Goal: Transaction & Acquisition: Purchase product/service

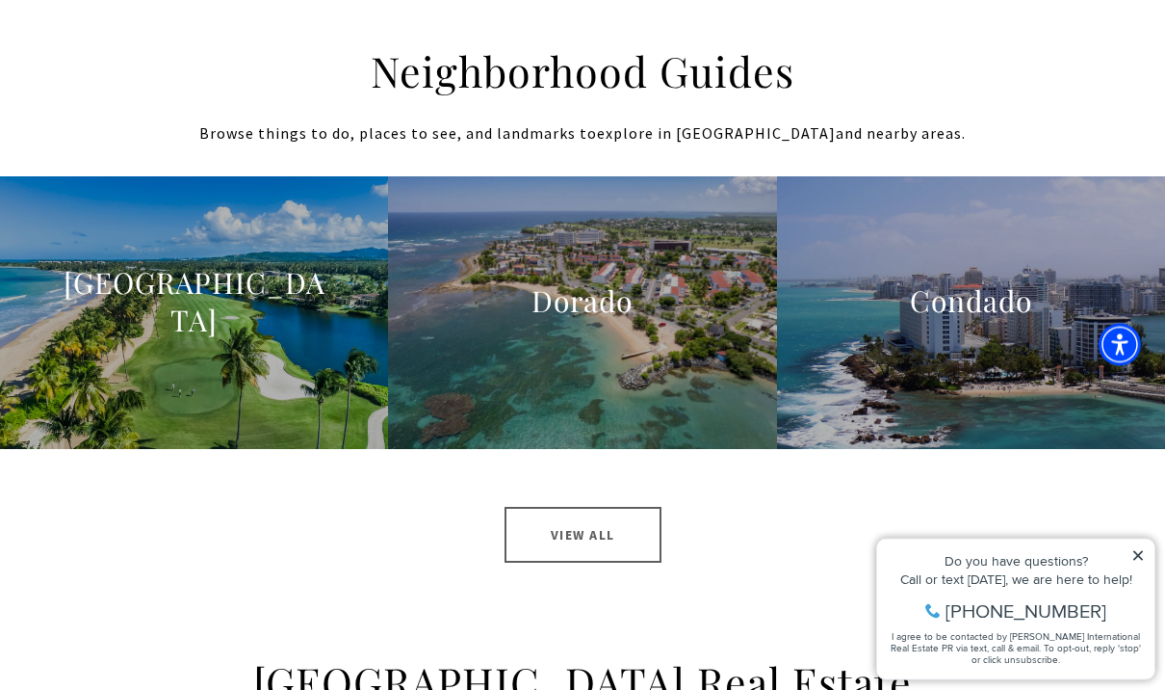
scroll to position [1889, 0]
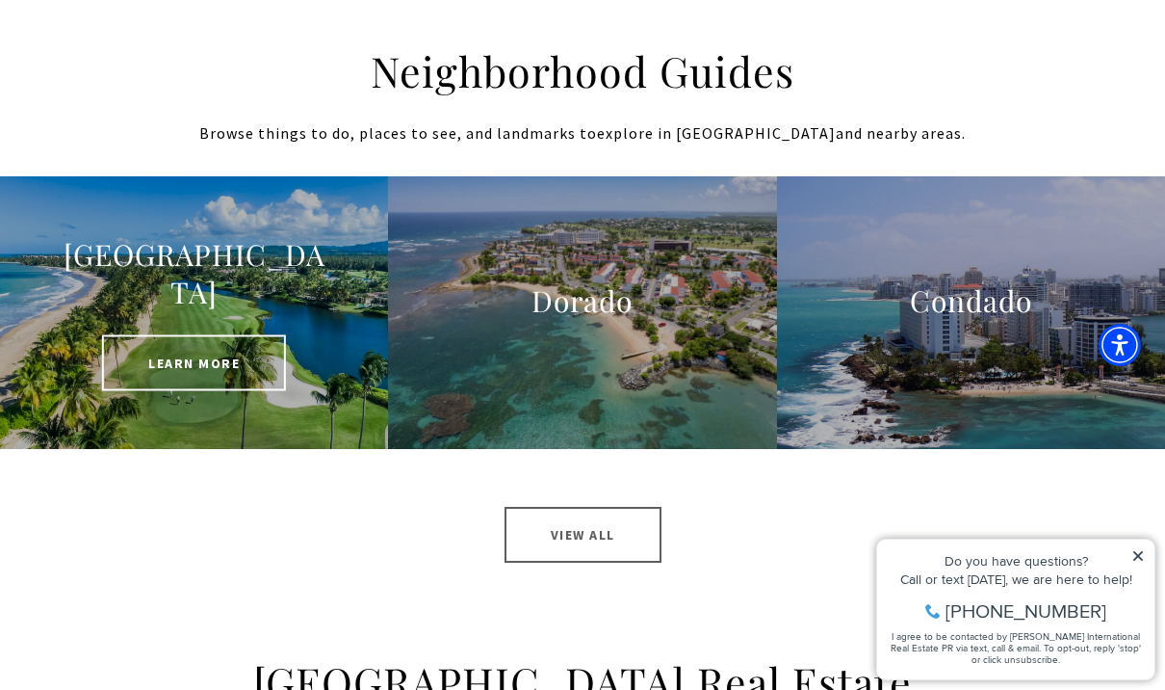
click at [271, 369] on span "Learn More" at bounding box center [194, 362] width 184 height 56
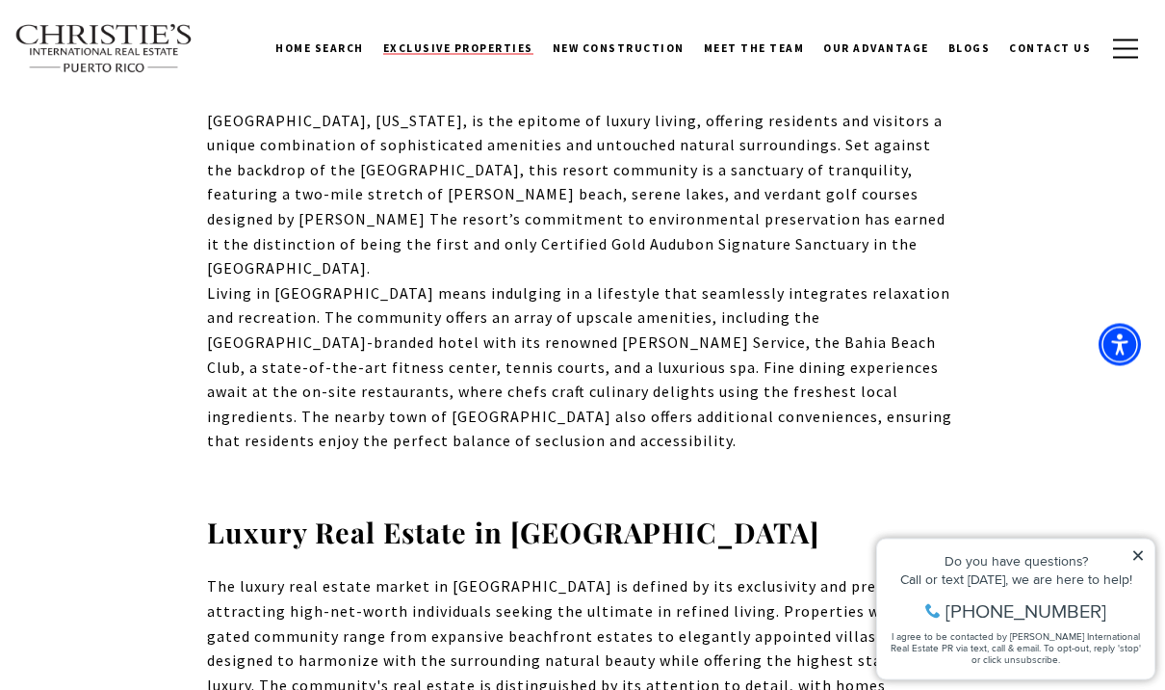
scroll to position [962, 0]
click at [497, 51] on span "Exclusive Properties" at bounding box center [458, 47] width 150 height 13
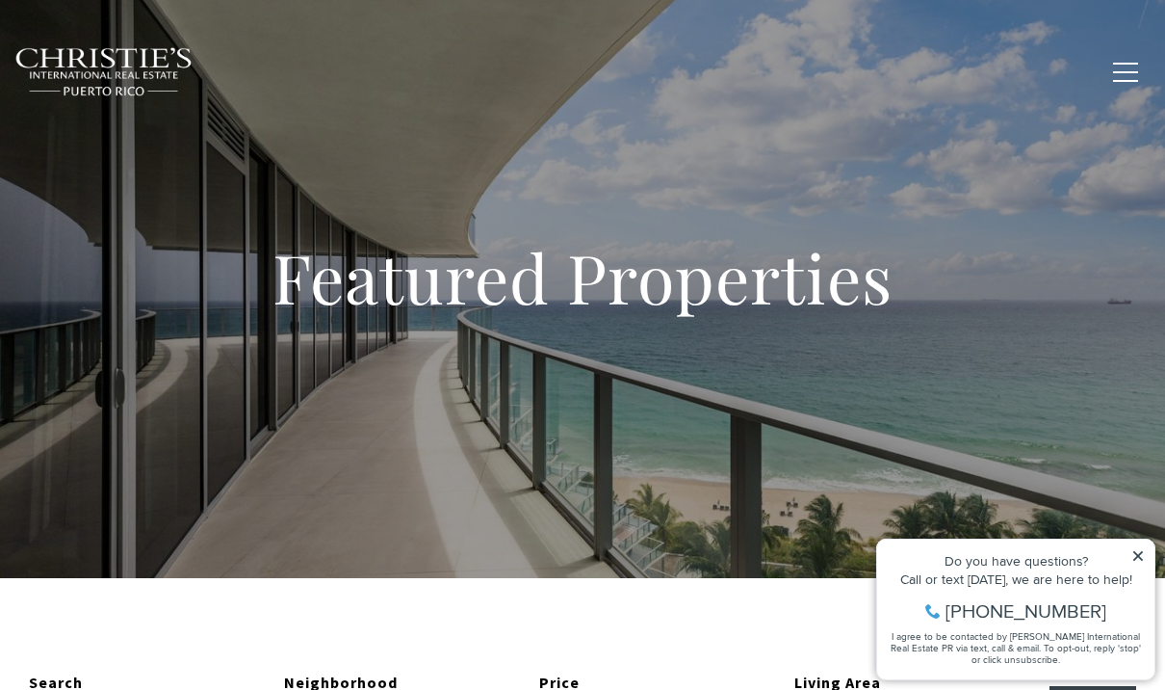
type input "**********"
type input "*********"
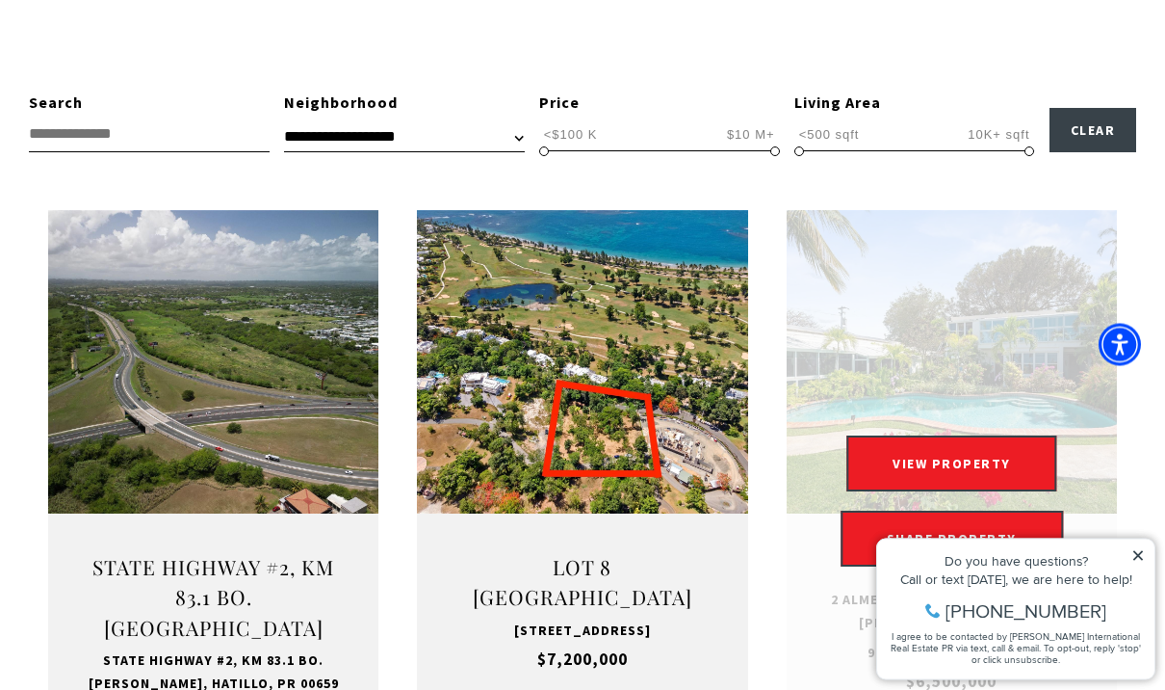
scroll to position [580, 0]
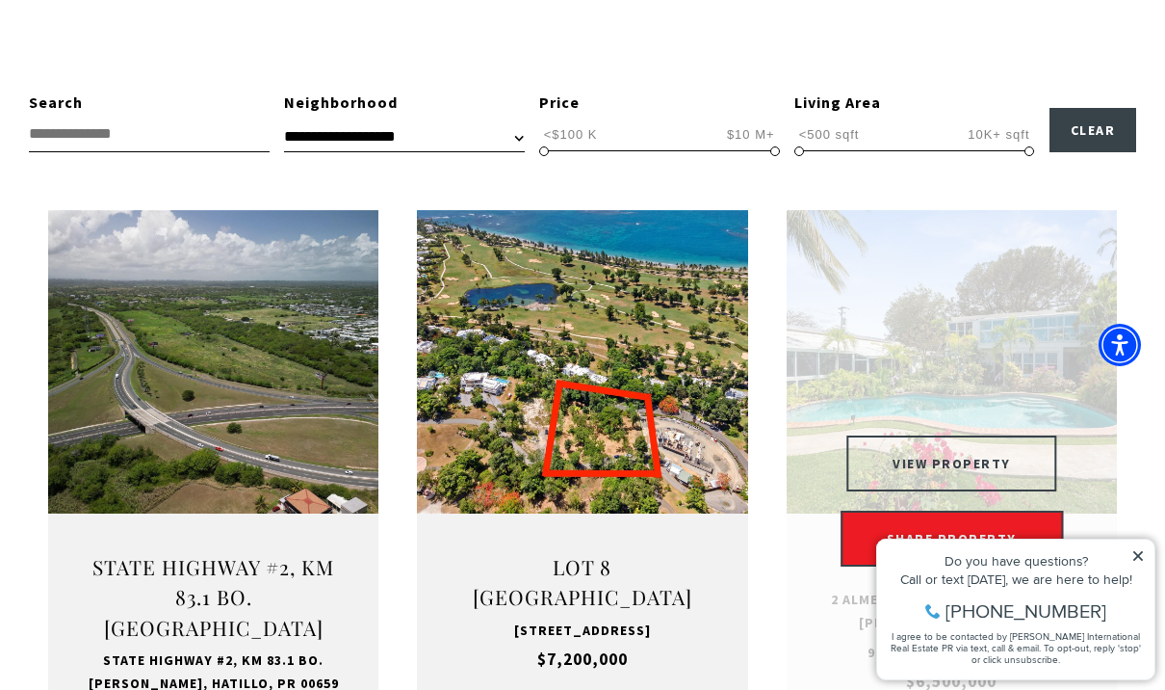
click at [981, 443] on button "VIEW PROPERTY" at bounding box center [952, 463] width 211 height 56
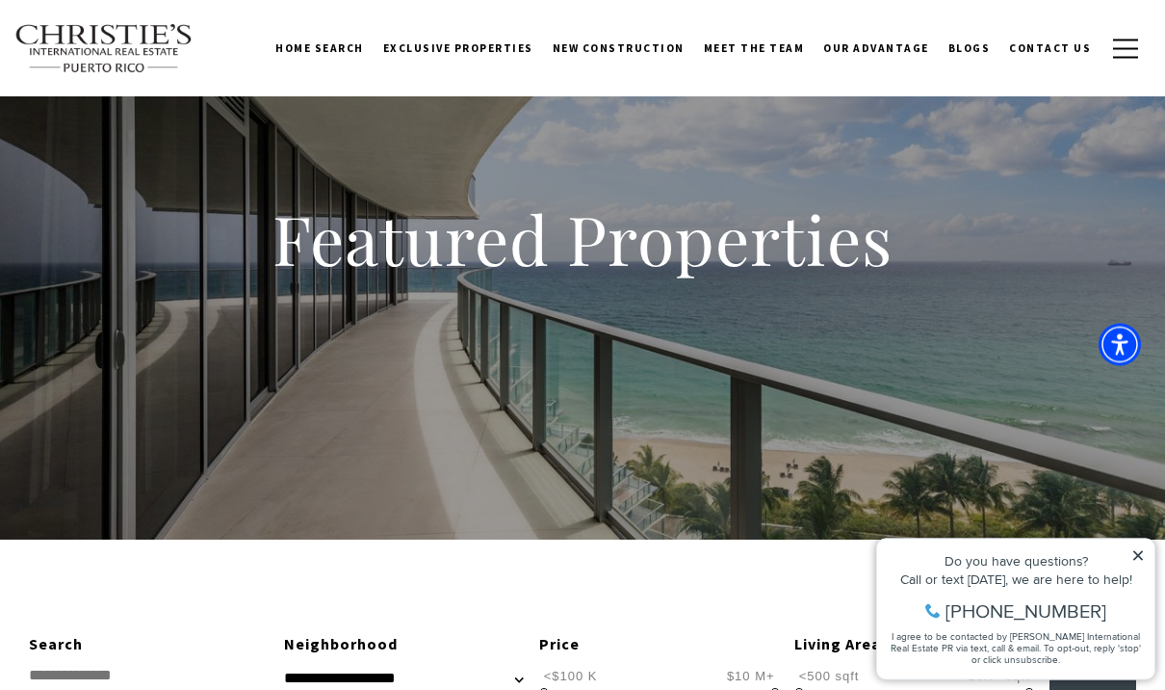
scroll to position [0, 0]
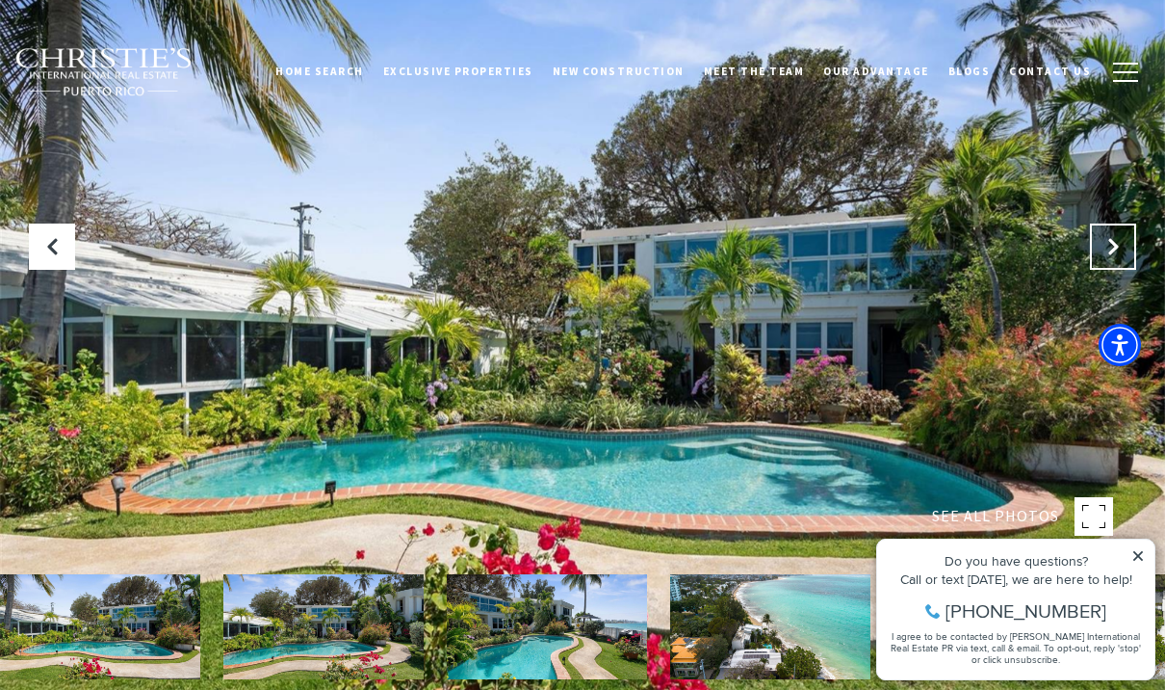
click at [1112, 256] on icon at bounding box center [1113, 246] width 19 height 19
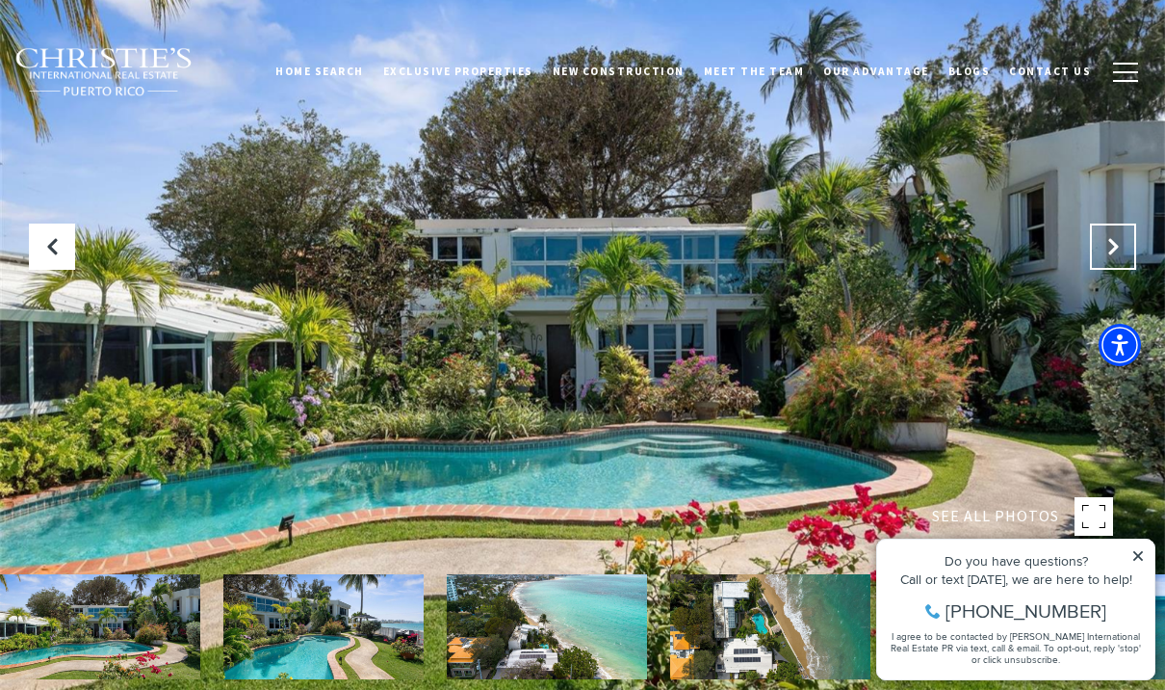
click at [1103, 270] on button "Next Slide" at bounding box center [1113, 246] width 46 height 46
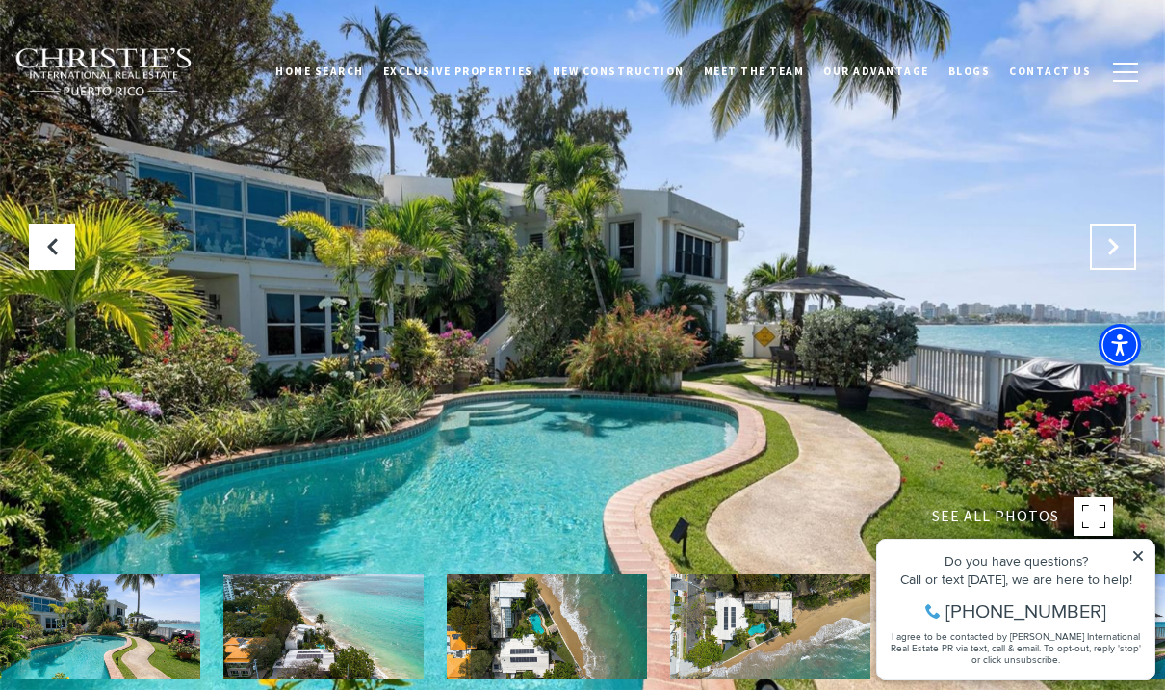
click at [1107, 256] on icon "Next Slide" at bounding box center [1113, 246] width 19 height 19
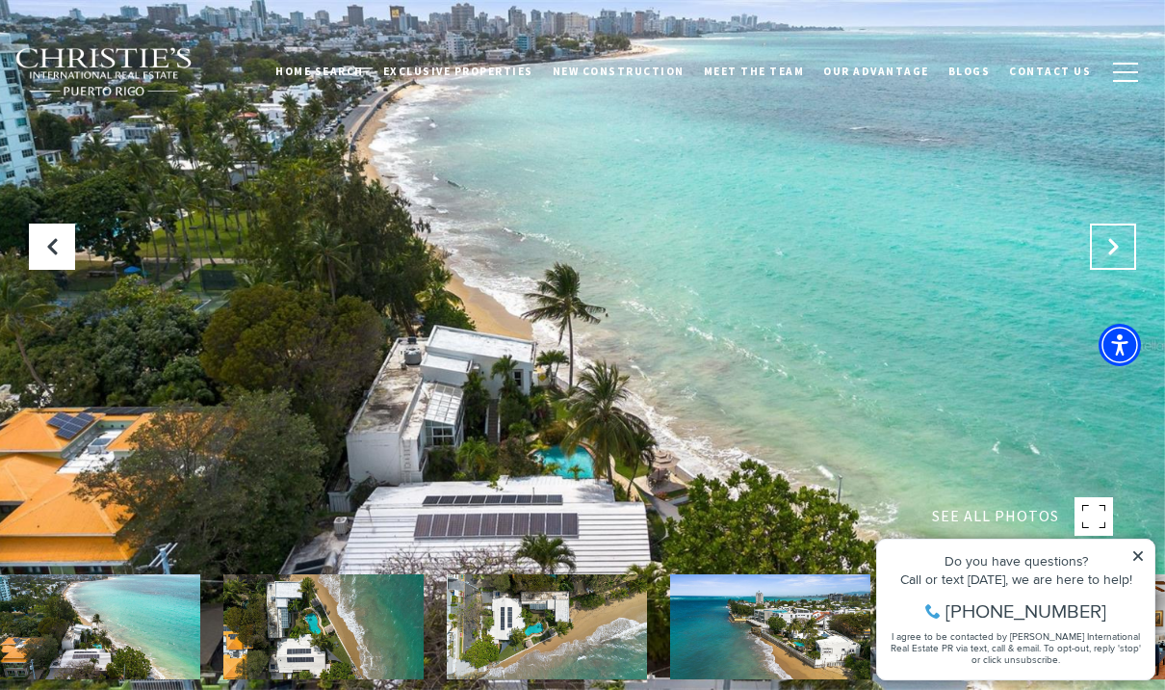
click at [1103, 270] on button "Next Slide" at bounding box center [1113, 246] width 46 height 46
